Goal: Information Seeking & Learning: Check status

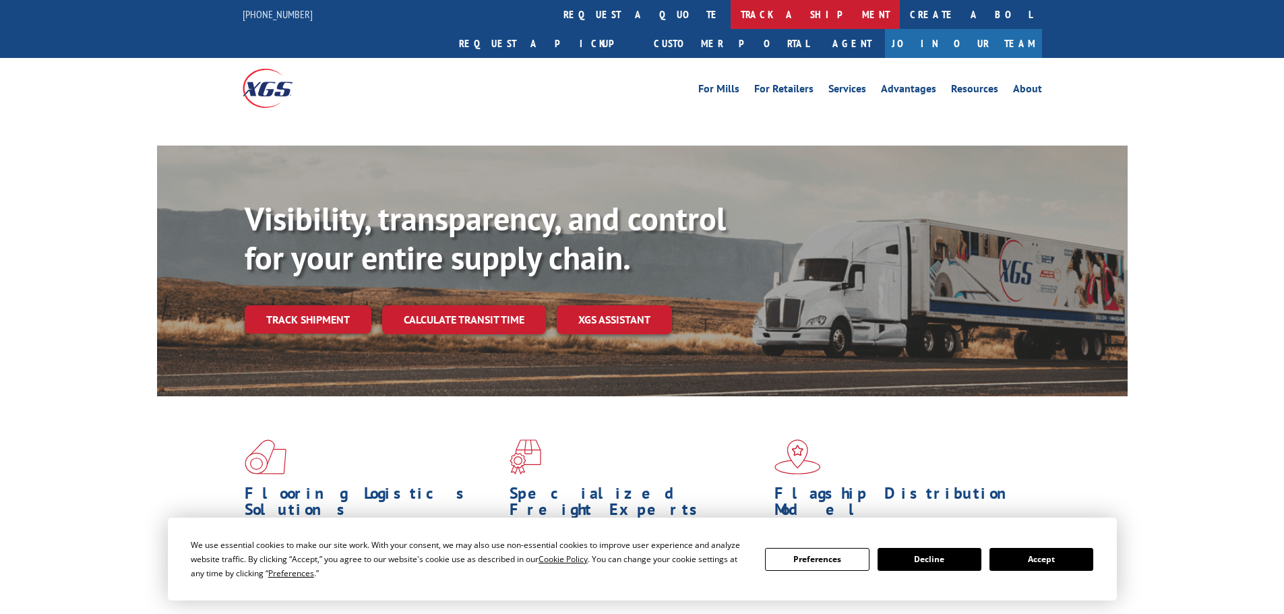
click at [731, 20] on link "track a shipment" at bounding box center [815, 14] width 169 height 29
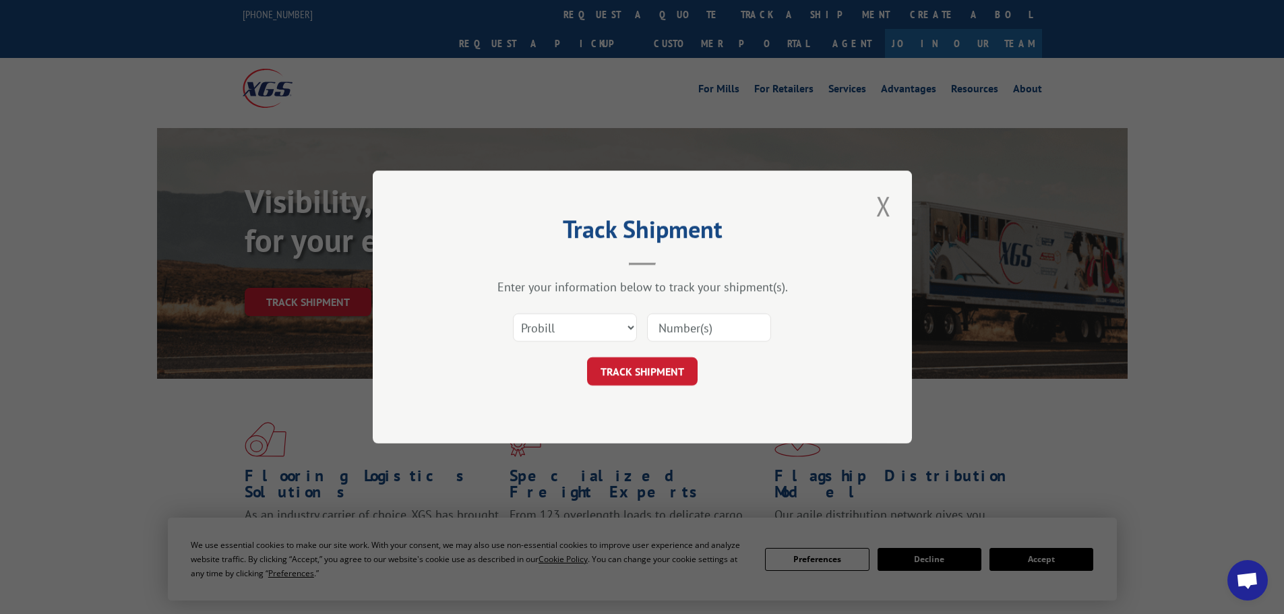
click at [540, 324] on select "Select category... Probill BOL PO" at bounding box center [575, 327] width 124 height 28
select select "bol"
click at [513, 313] on select "Select category... Probill BOL PO" at bounding box center [575, 327] width 124 height 28
click at [687, 325] on input at bounding box center [709, 327] width 124 height 28
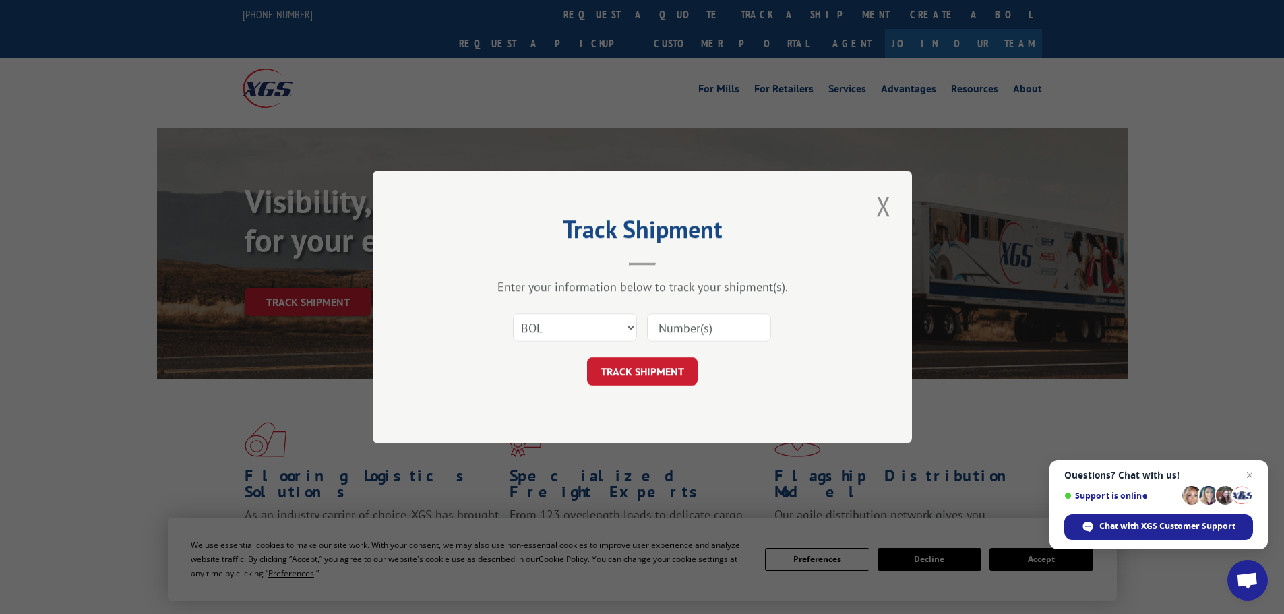
paste input "5953565"
type input "5953565"
click button "TRACK SHIPMENT" at bounding box center [642, 371] width 111 height 28
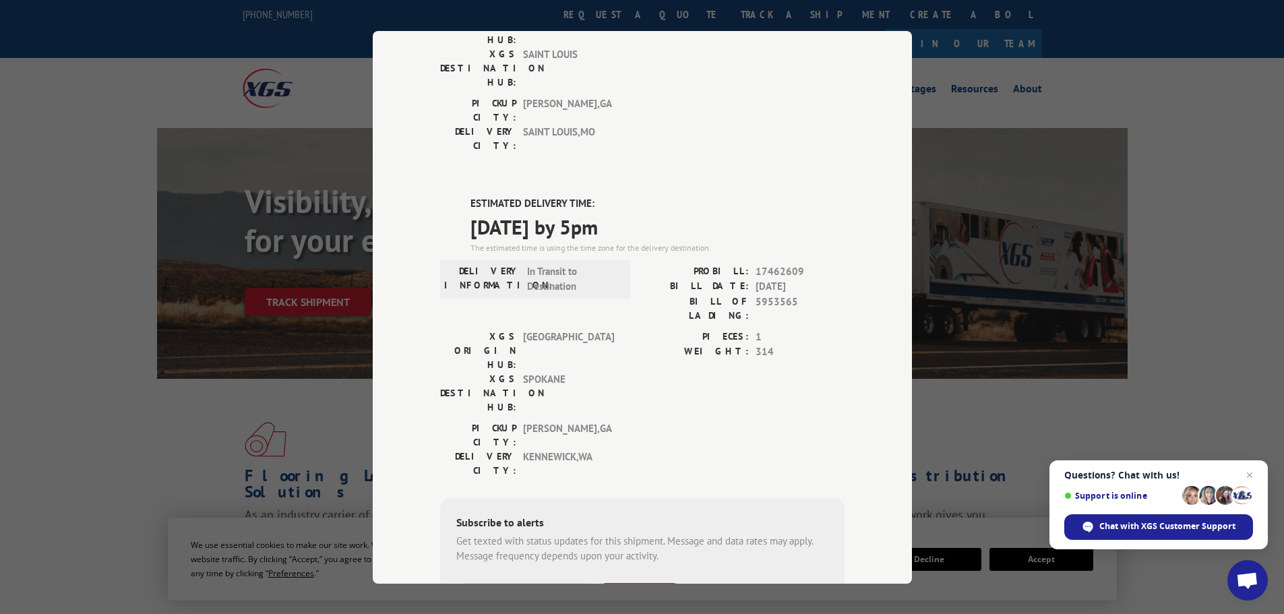
scroll to position [270, 0]
